Goal: Task Accomplishment & Management: Use online tool/utility

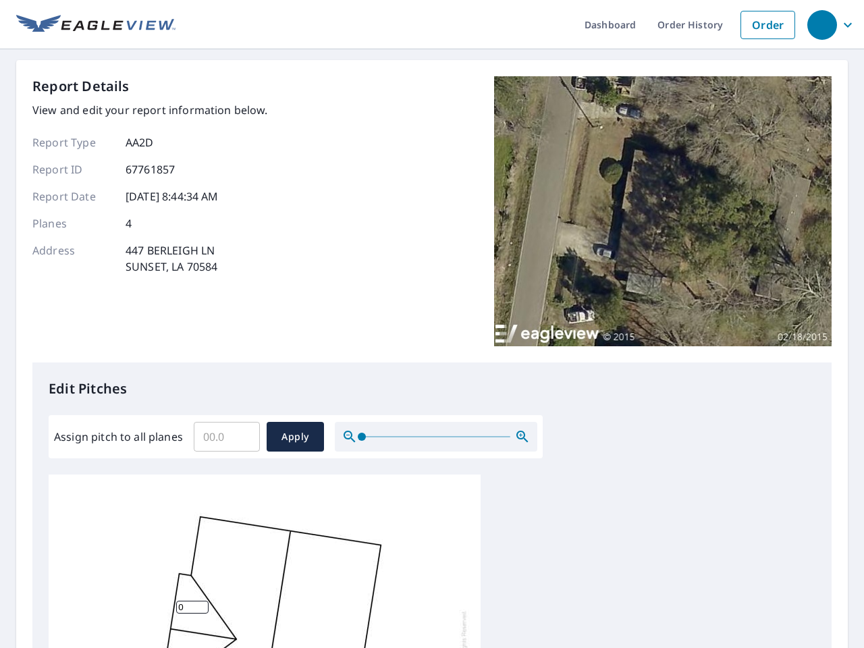
click at [432, 324] on div "Report Details View and edit your report information below. Report Type AA2D Re…" at bounding box center [431, 219] width 799 height 286
click at [821, 24] on div "button" at bounding box center [822, 25] width 30 height 30
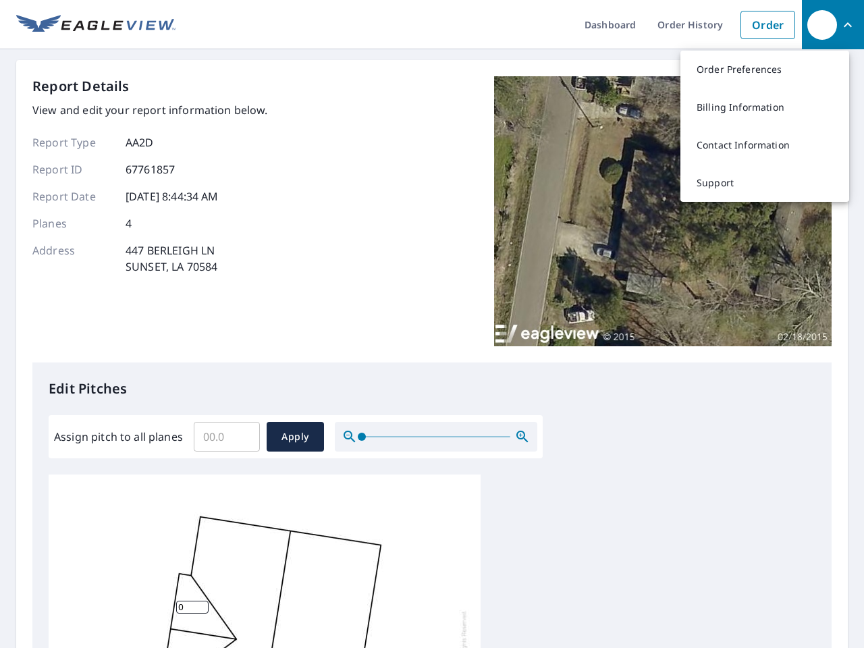
click at [227, 436] on input "Assign pitch to all planes" at bounding box center [227, 437] width 66 height 38
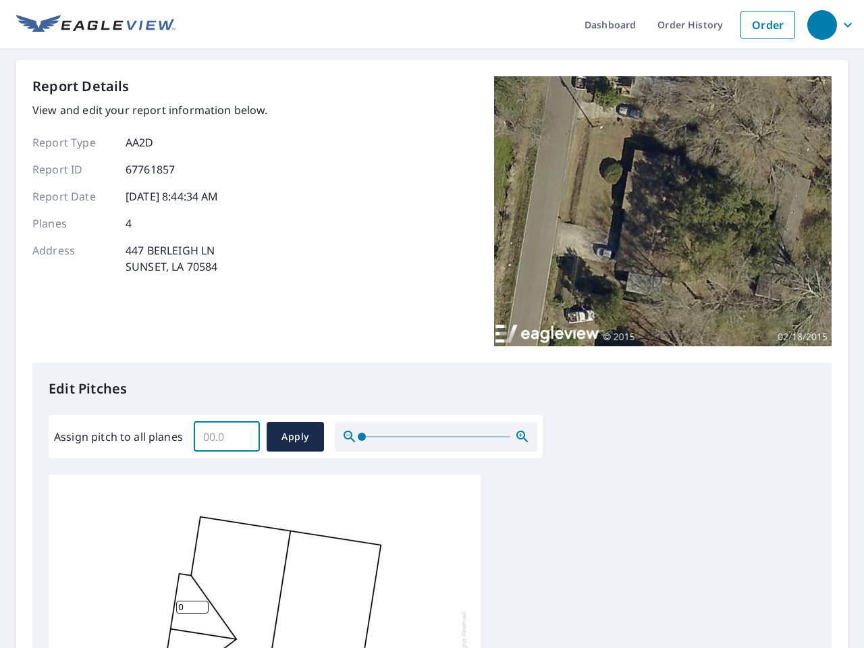
click at [295, 436] on span "Apply" at bounding box center [295, 436] width 36 height 17
click at [522, 436] on icon "button" at bounding box center [522, 436] width 16 height 16
